Goal: Information Seeking & Learning: Learn about a topic

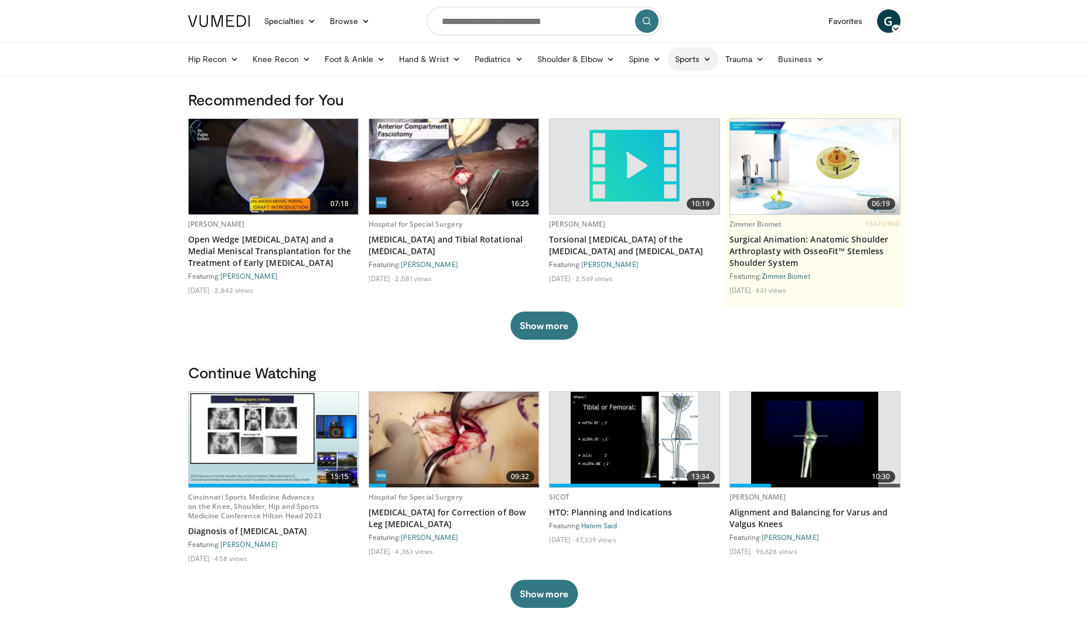
click at [685, 59] on link "Sports" at bounding box center [693, 58] width 50 height 23
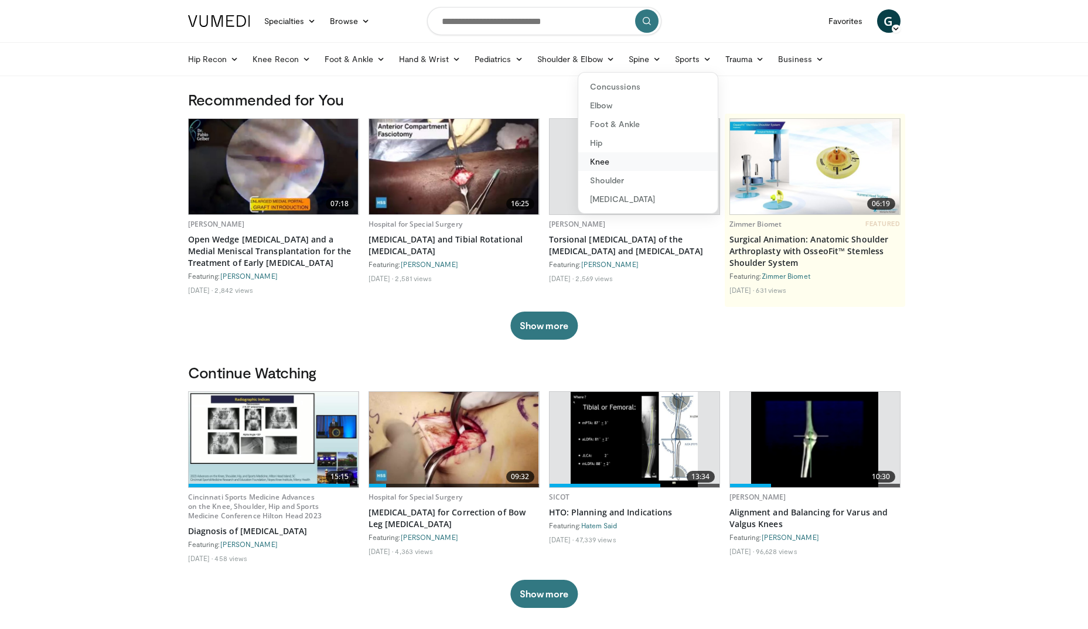
click at [610, 159] on link "Knee" at bounding box center [647, 161] width 139 height 19
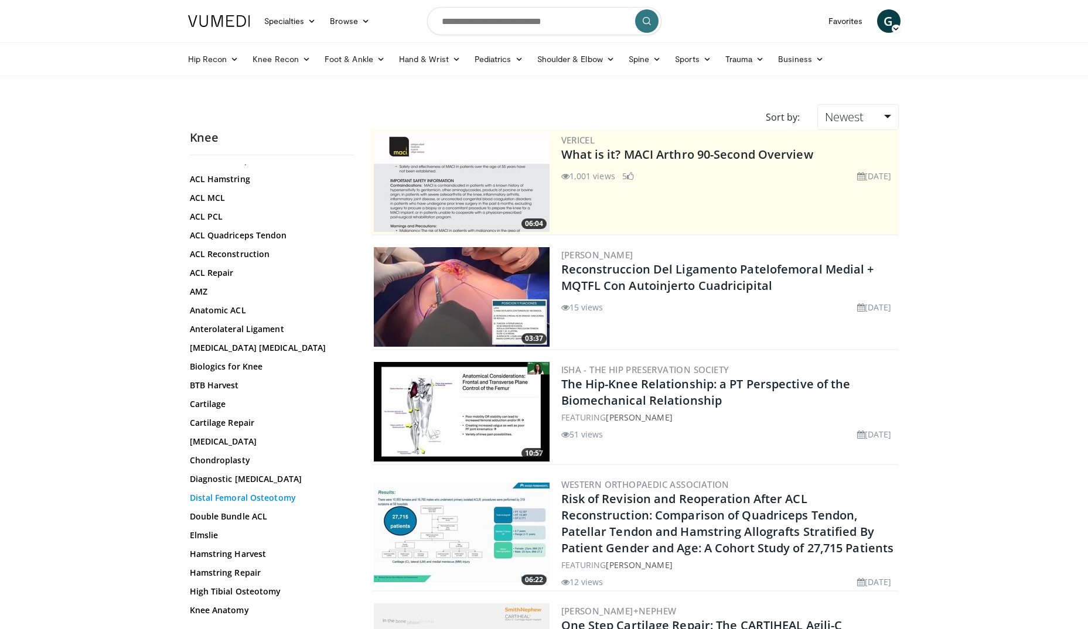
scroll to position [117, 0]
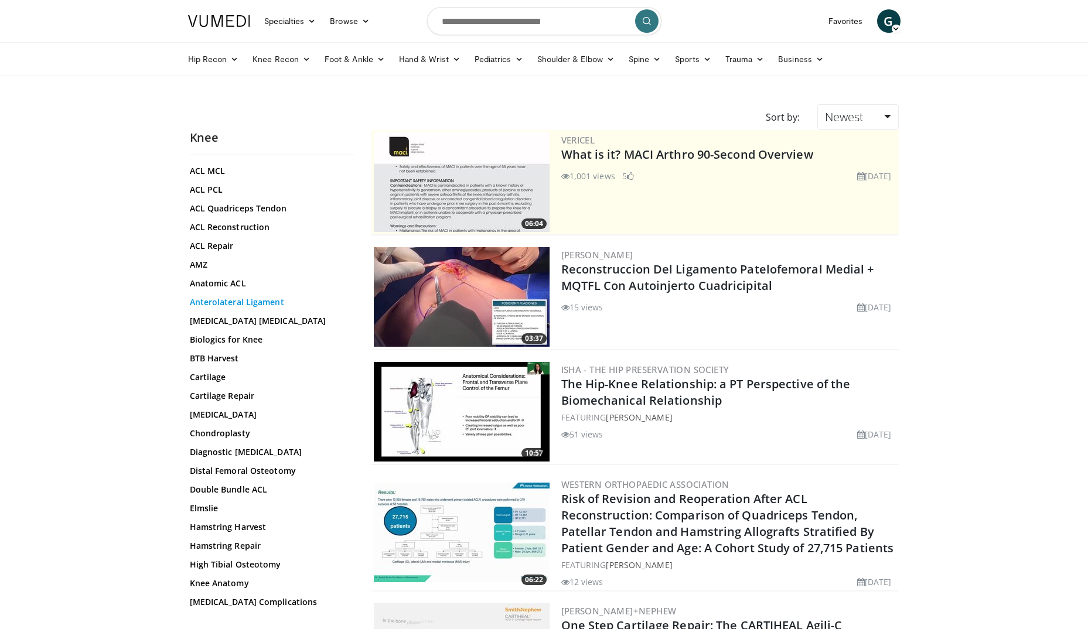
click at [250, 300] on link "Anterolateral Ligament" at bounding box center [269, 302] width 158 height 12
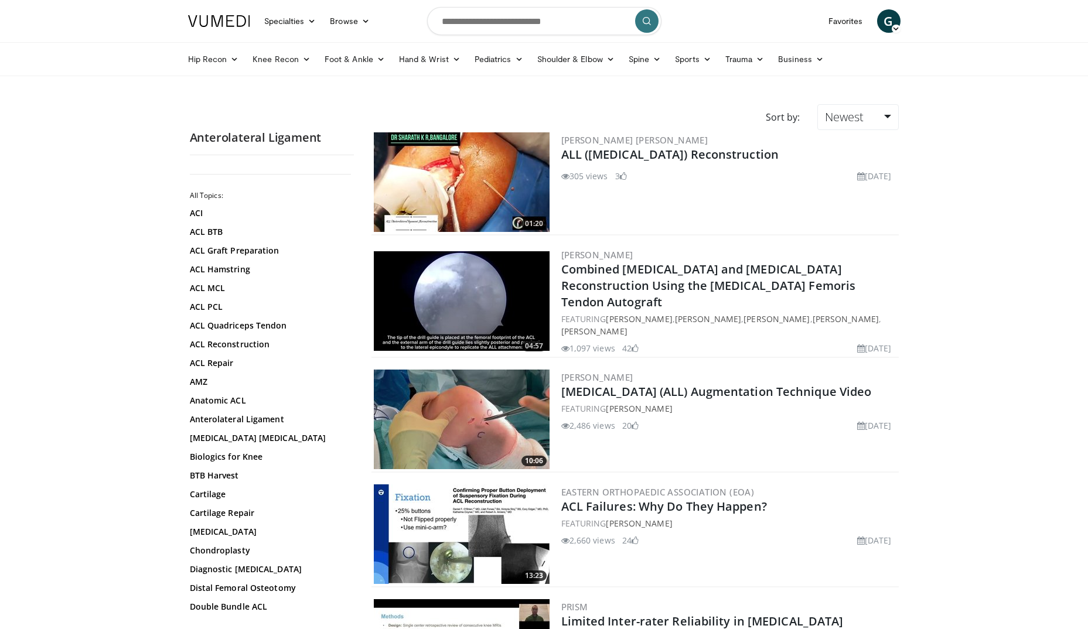
click at [463, 182] on img at bounding box center [462, 182] width 176 height 100
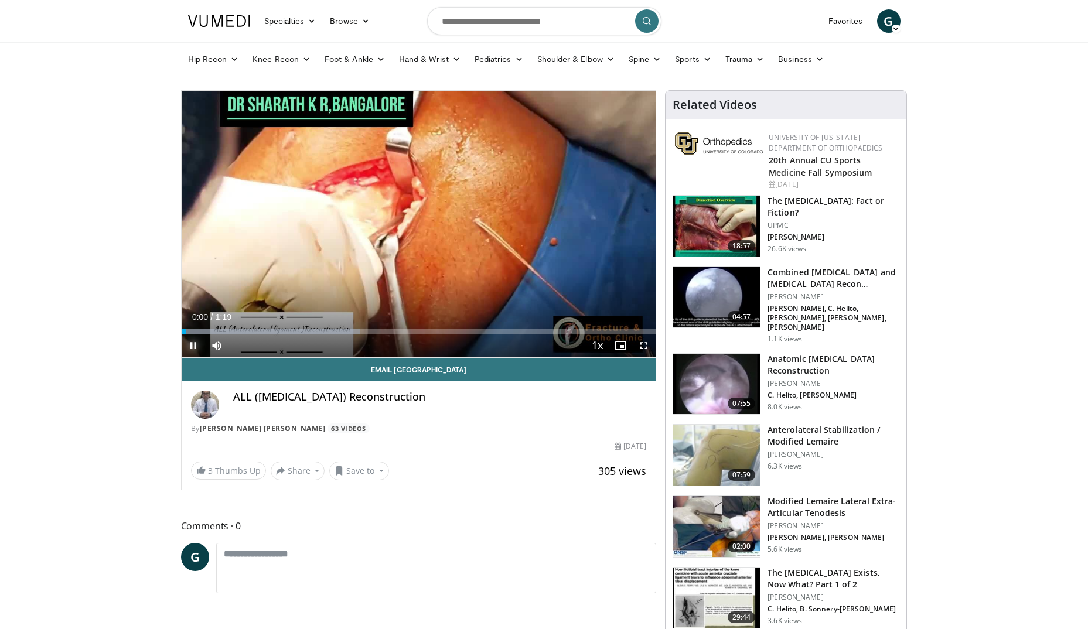
click at [194, 342] on span "Video Player" at bounding box center [193, 345] width 23 height 23
